Goal: Transaction & Acquisition: Purchase product/service

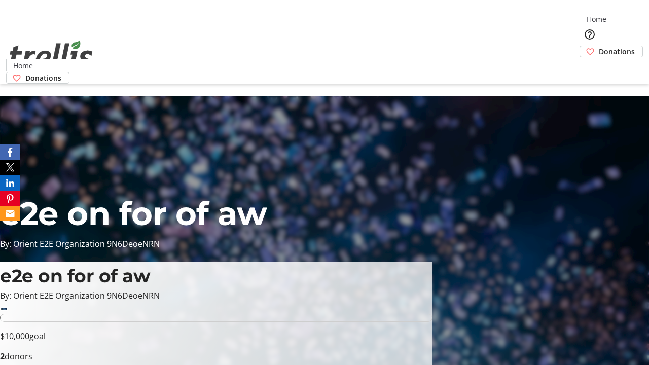
click at [599, 46] on span "Donations" at bounding box center [617, 51] width 36 height 11
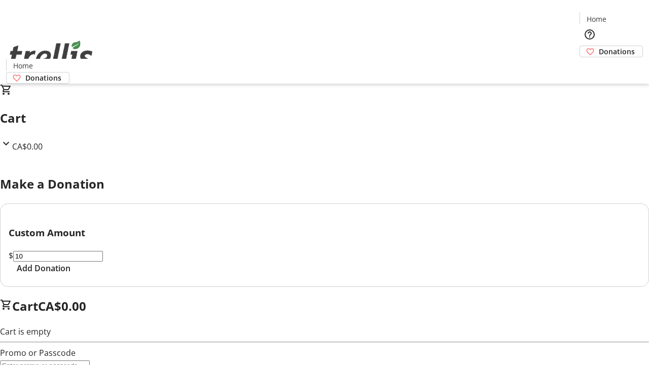
click at [71, 274] on span "Add Donation" at bounding box center [44, 268] width 54 height 12
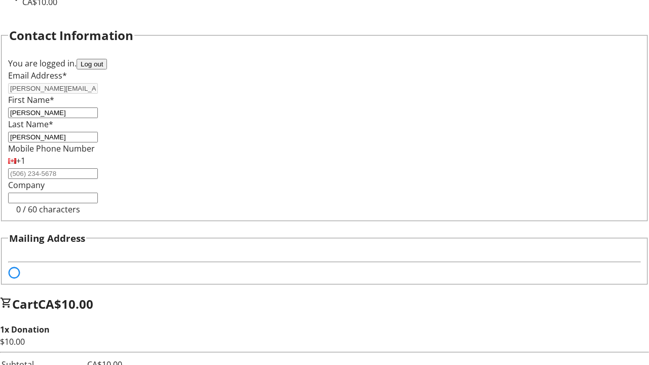
select select "BC"
select select "CA"
